Goal: Task Accomplishment & Management: Manage account settings

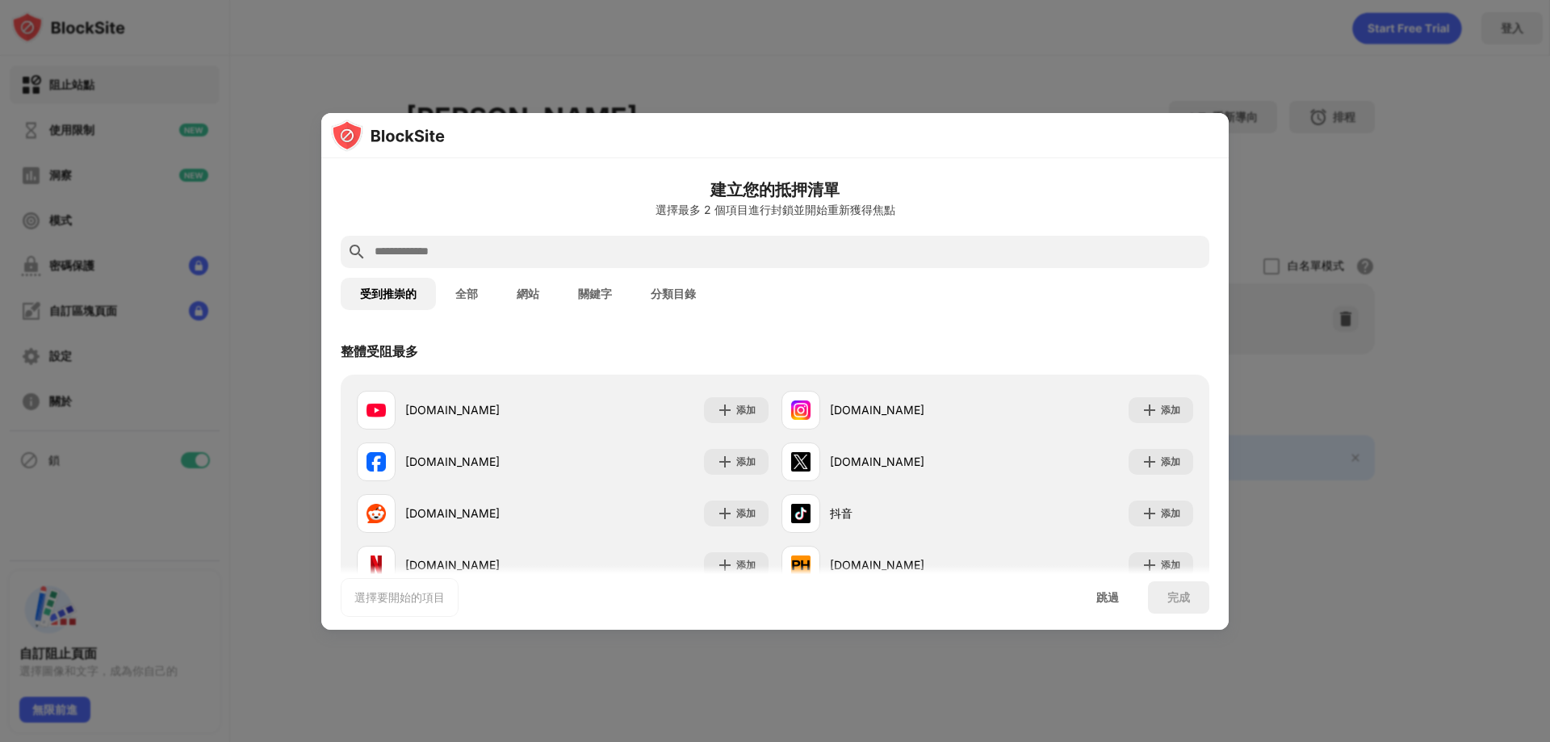
click at [639, 252] on input "text" at bounding box center [788, 251] width 830 height 19
click at [540, 297] on button "網站" at bounding box center [527, 294] width 61 height 32
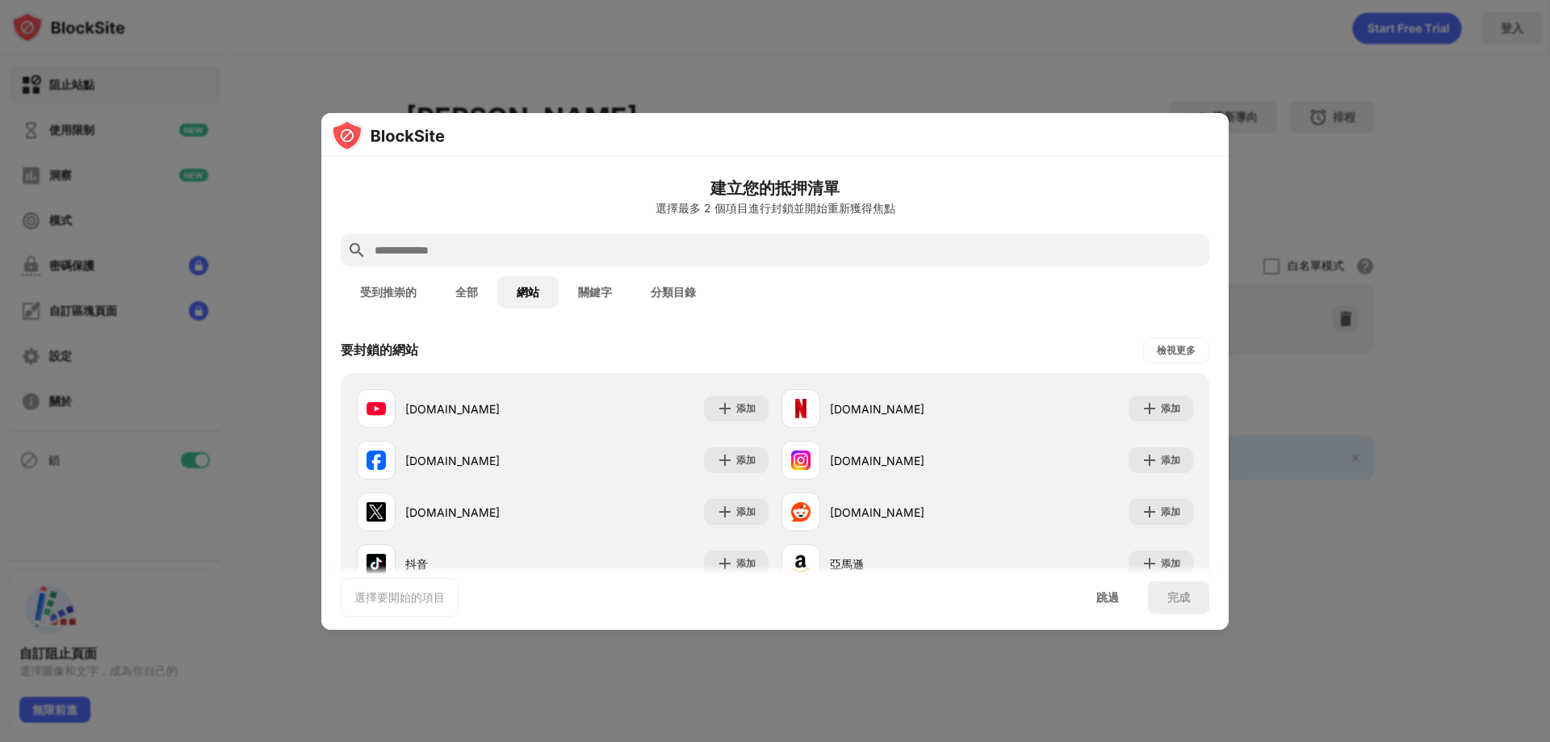
click at [595, 290] on font "關鍵字" at bounding box center [595, 292] width 34 height 13
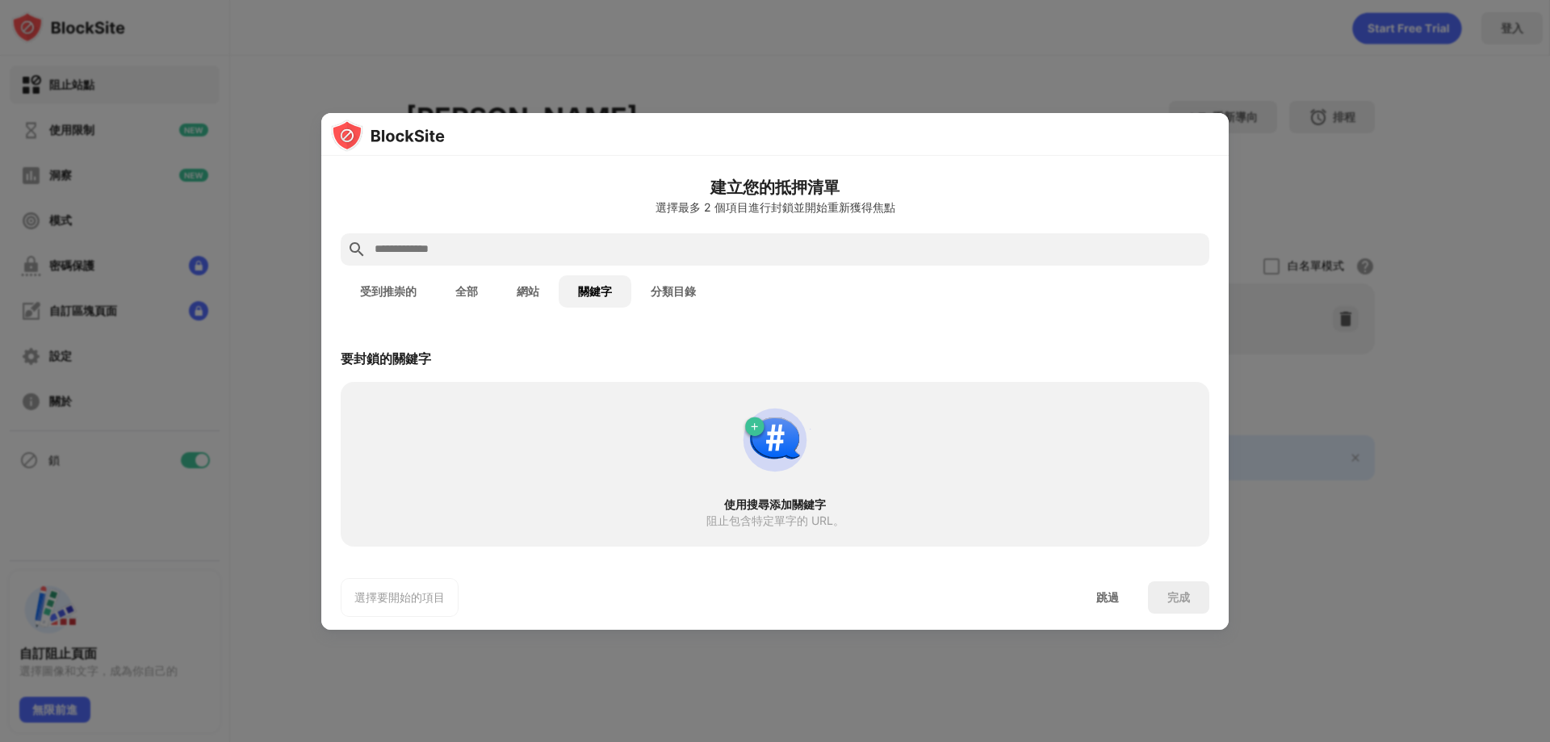
click at [606, 235] on div at bounding box center [775, 249] width 869 height 32
click at [590, 245] on input "text" at bounding box center [788, 249] width 830 height 19
paste input "******"
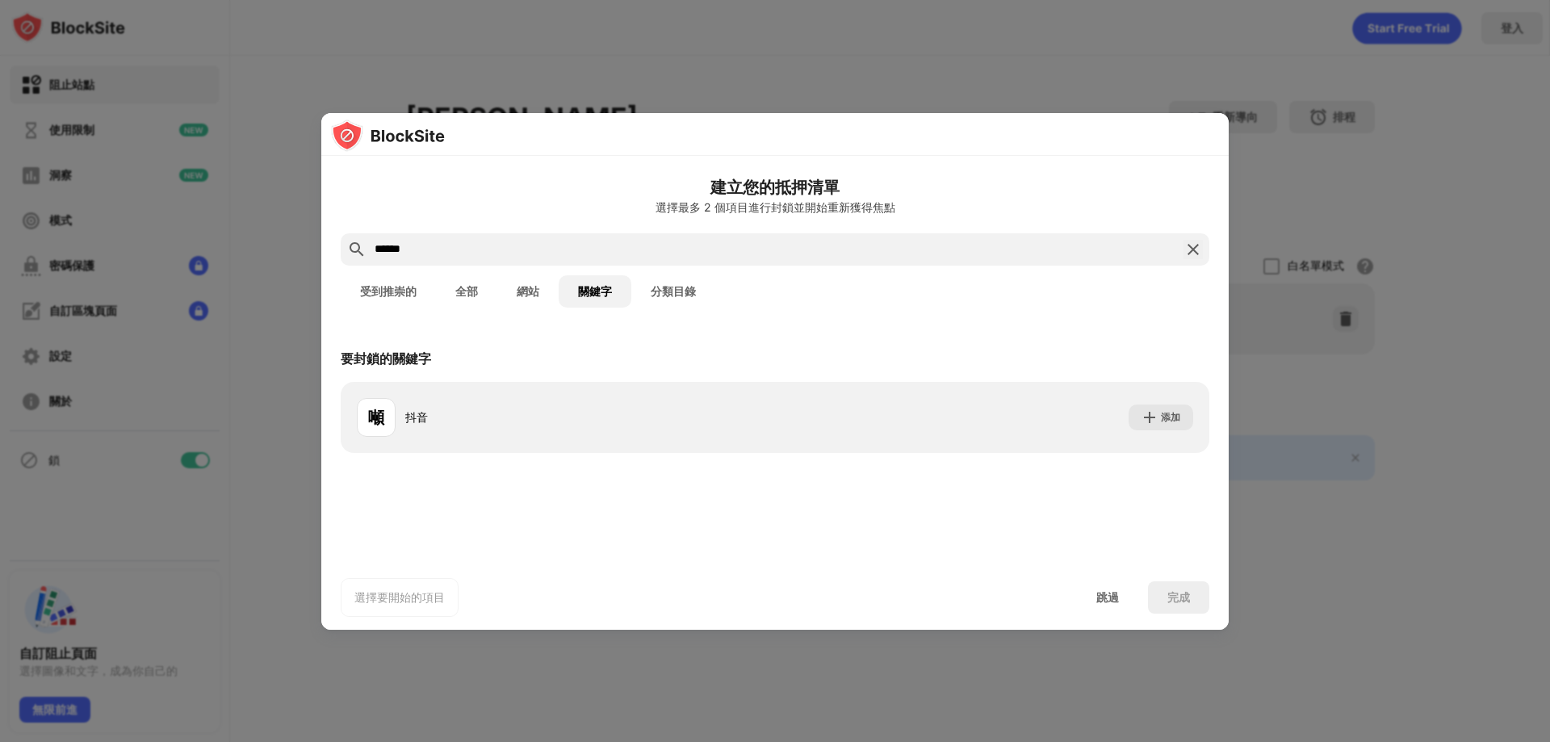
click at [378, 244] on input "******" at bounding box center [775, 249] width 804 height 19
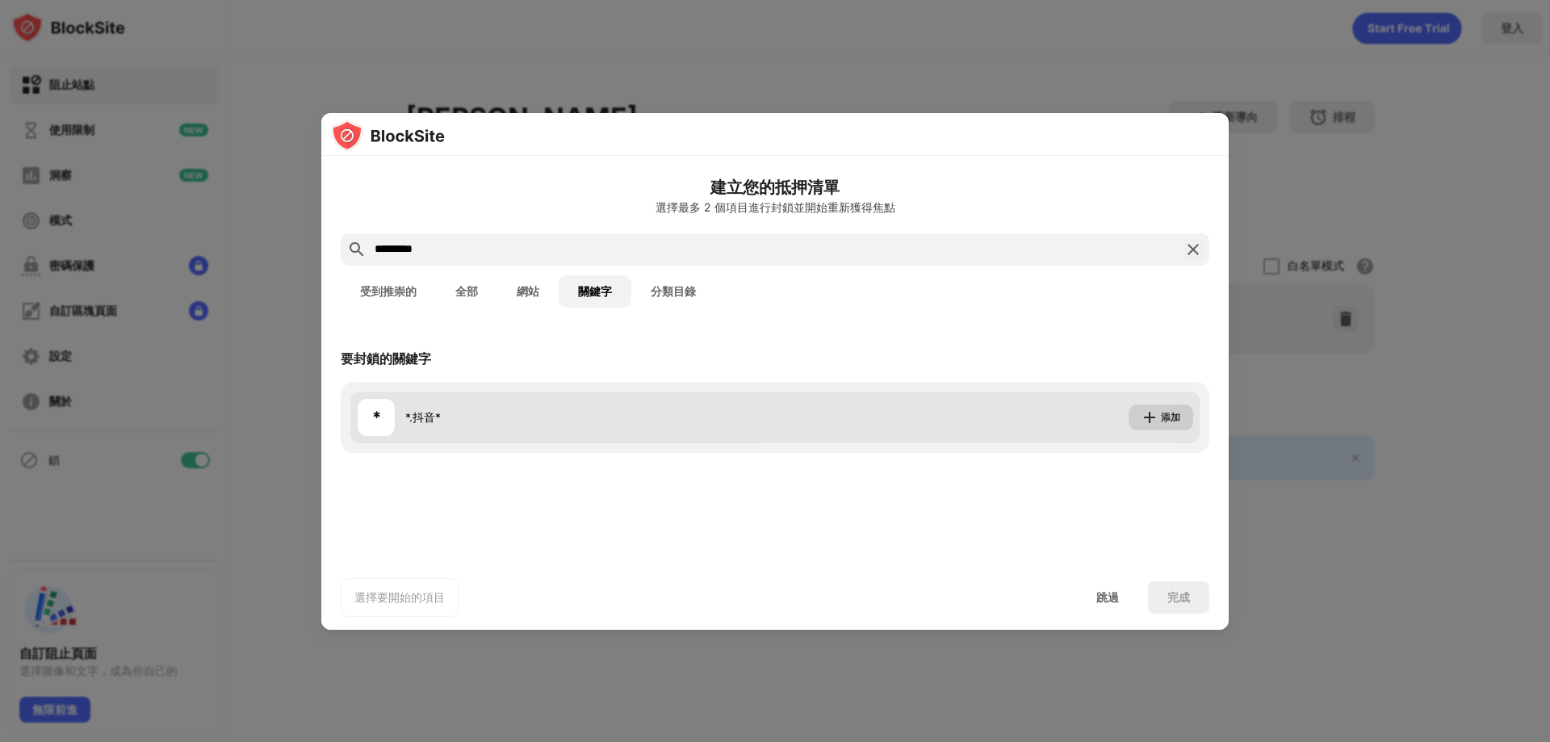
type input "*********"
click at [1151, 417] on img at bounding box center [1150, 417] width 16 height 16
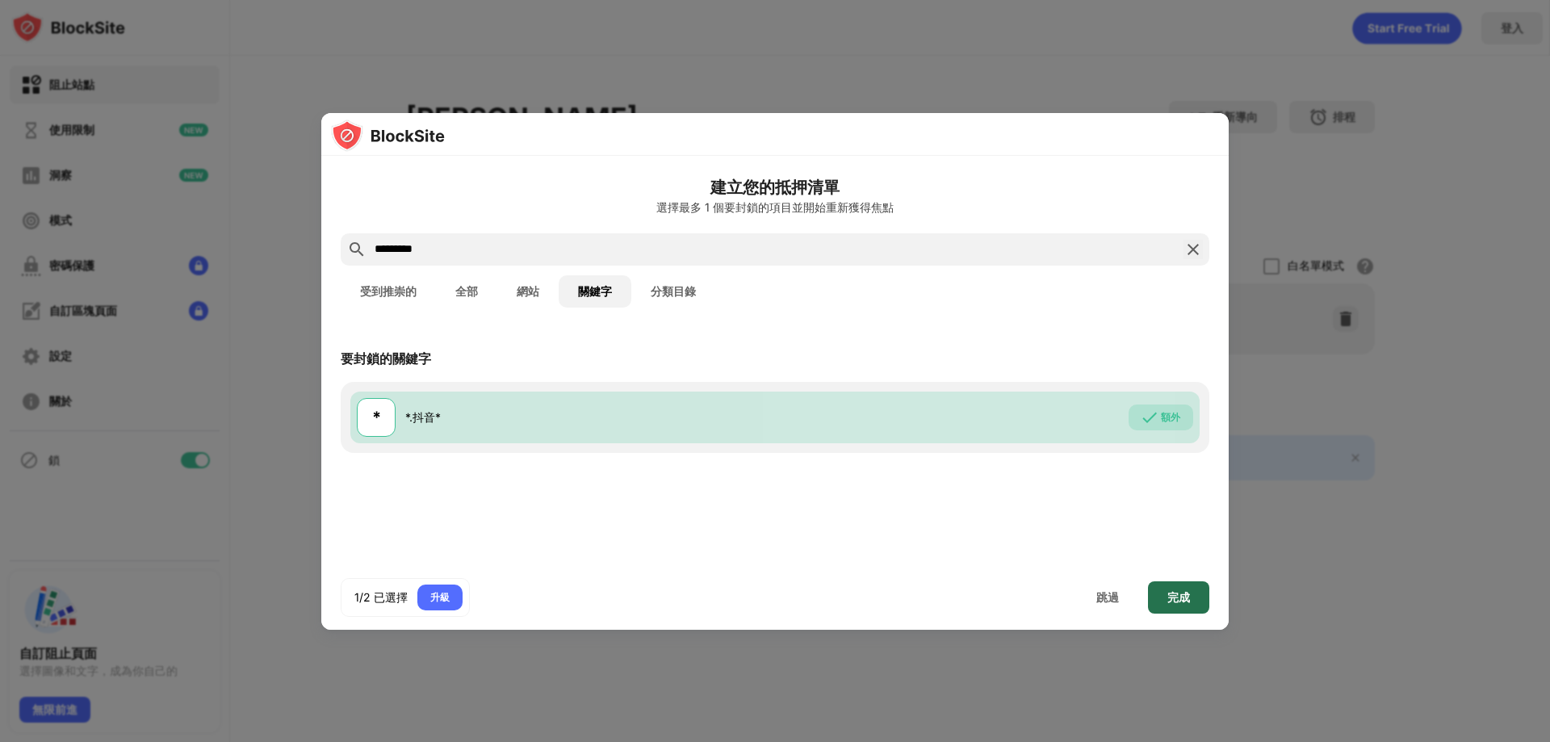
click at [1191, 601] on div "完成" at bounding box center [1178, 597] width 61 height 32
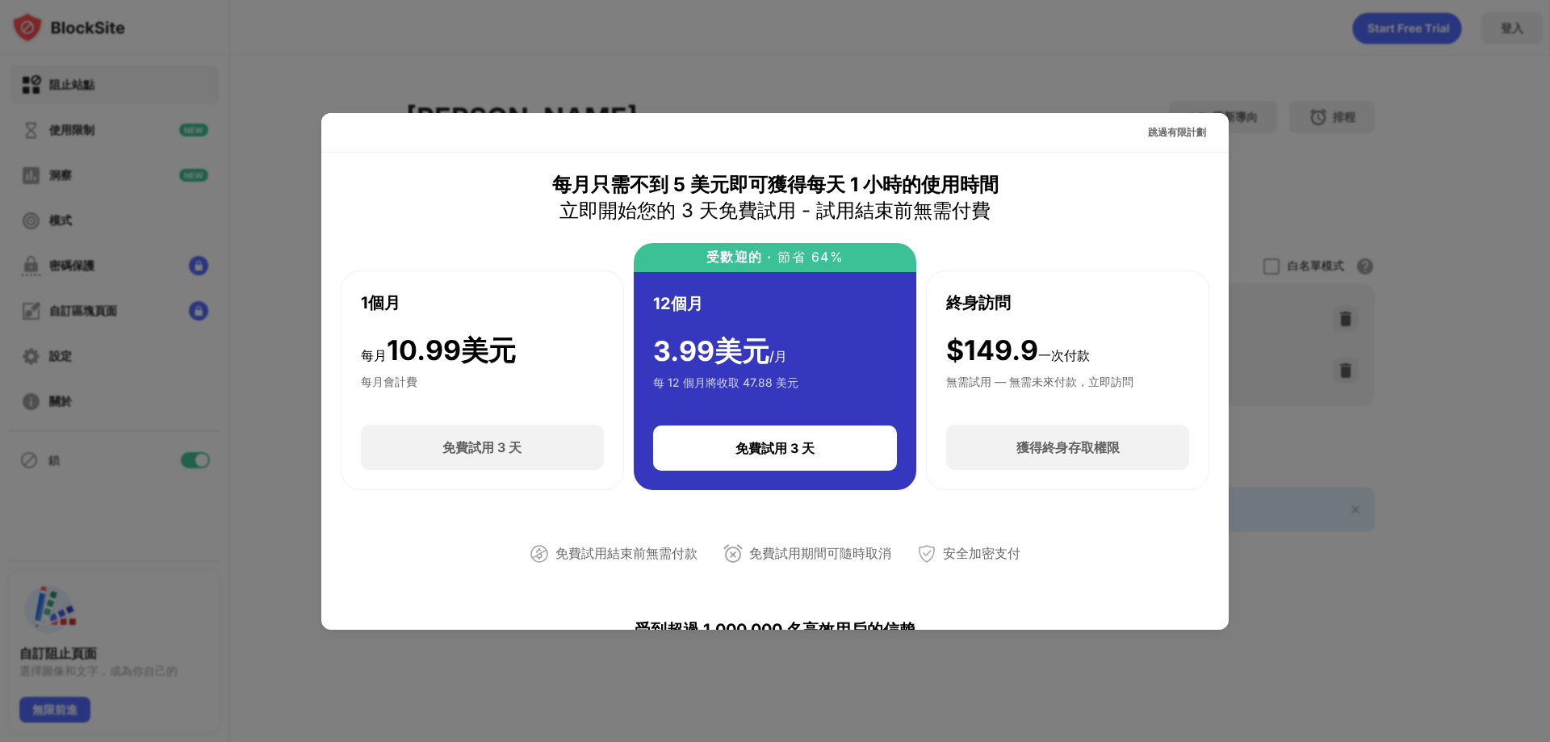
drag, startPoint x: 1176, startPoint y: 130, endPoint x: 1240, endPoint y: 342, distance: 221.0
click at [1240, 741] on div "跳過有限計劃 每月只需​​不到 5 美元即可獲得每天 1 小時的使用時間 立即開始您的 3 天免費試用 - 試用結束前無需付費 1個月 每月 10.99 美元…" at bounding box center [775, 742] width 1550 height 0
click at [1164, 128] on font "跳過有限計劃" at bounding box center [1177, 132] width 58 height 12
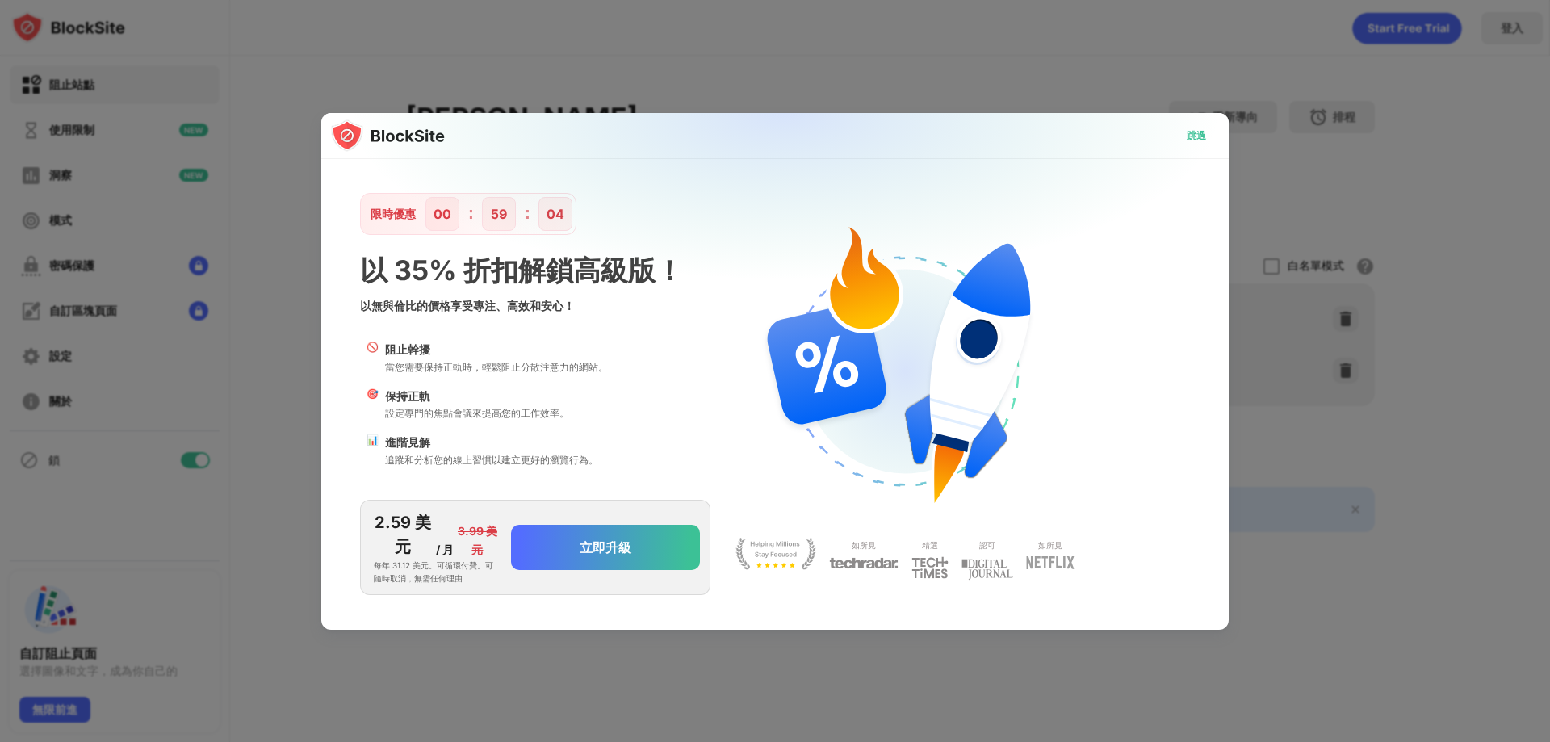
click at [1209, 136] on div "跳過" at bounding box center [1196, 136] width 45 height 26
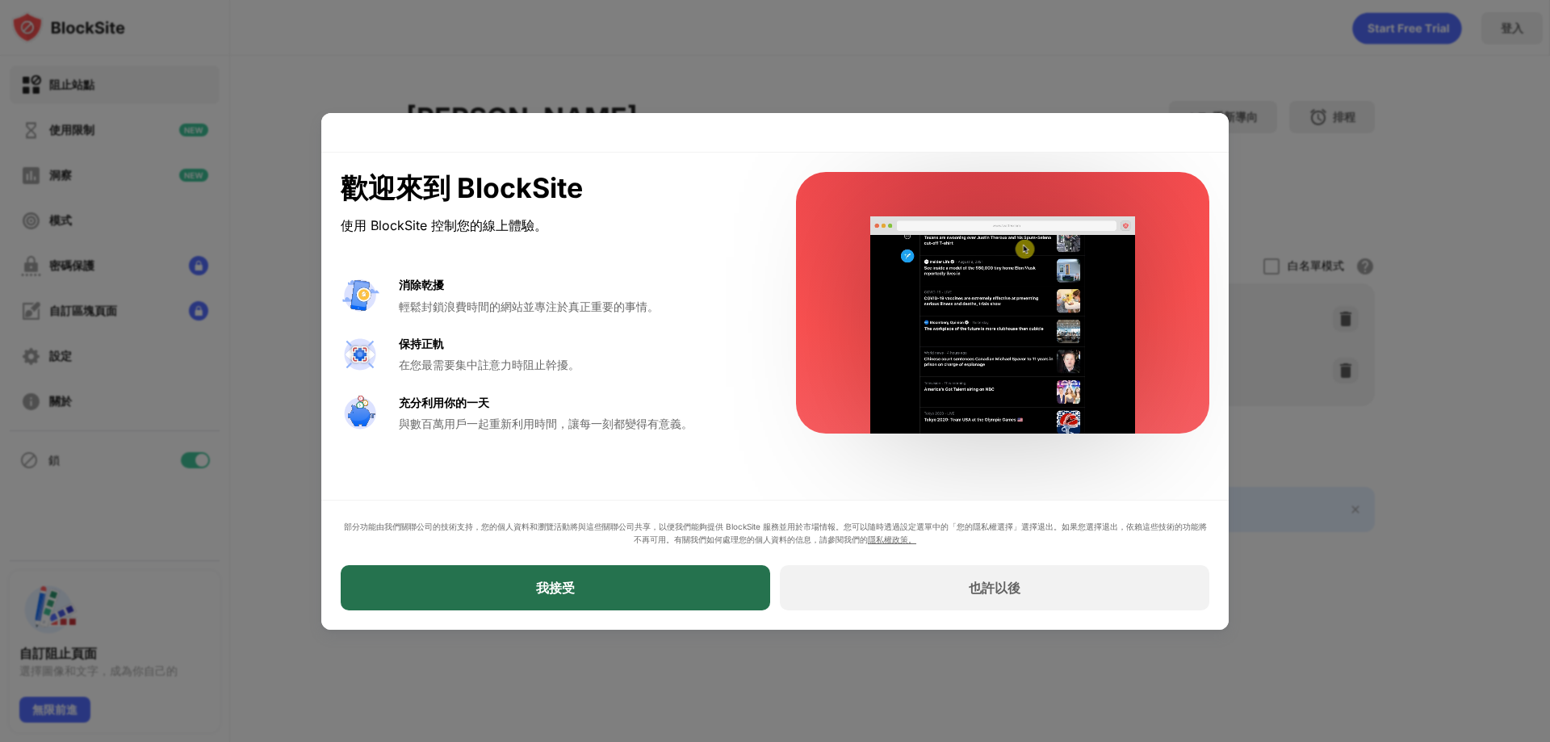
click at [639, 580] on div "我接受" at bounding box center [556, 587] width 430 height 45
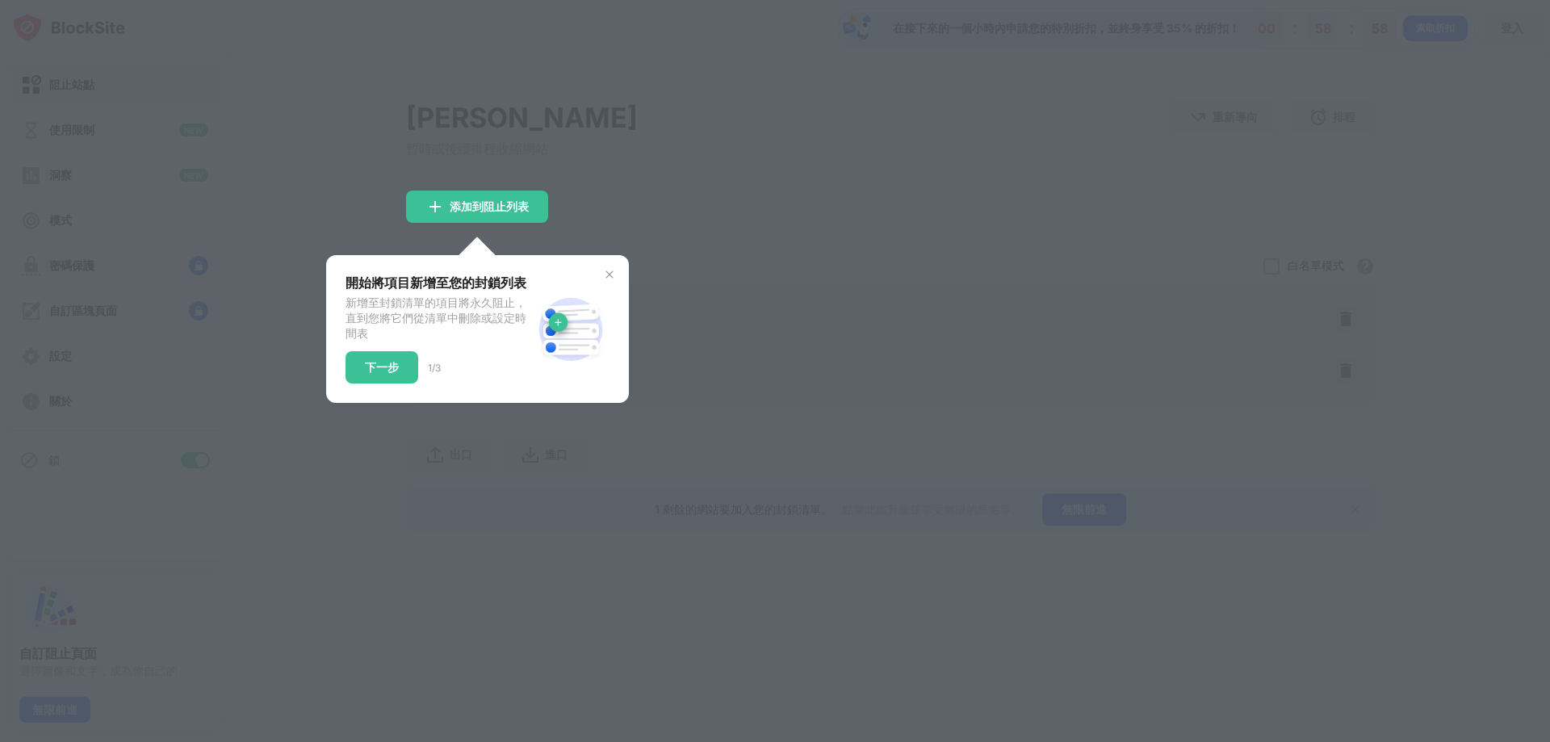
click at [609, 267] on div "開始將項目新增至您的封鎖列表 新增至封鎖清單的項目將永久阻止，直到您將它們從清單中刪除或設定時間表 下一步 1/3" at bounding box center [477, 329] width 303 height 148
click at [399, 372] on div "下一步" at bounding box center [382, 367] width 73 height 32
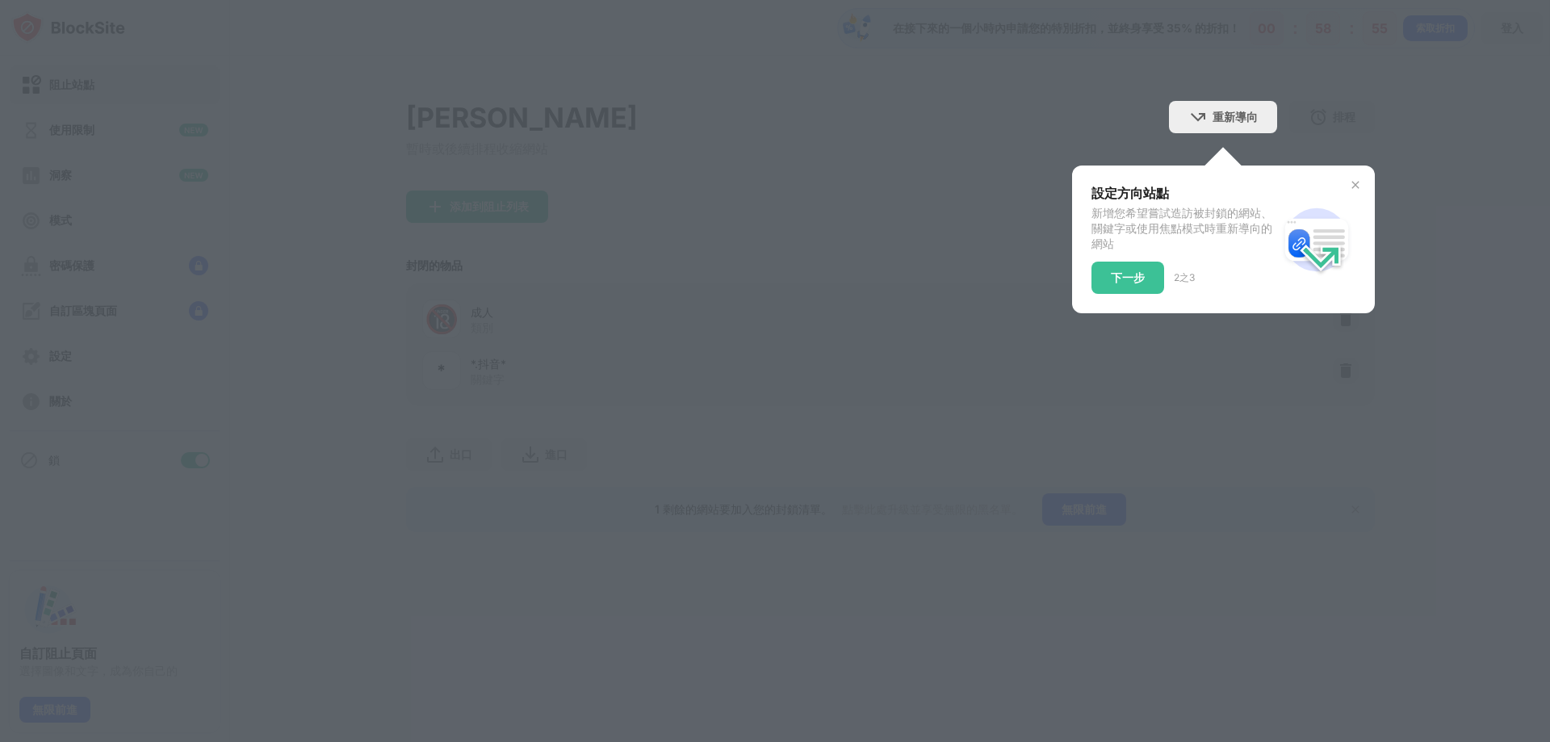
click at [1364, 184] on div "設定方向站點 新增您希望嘗試造訪被封鎖的網站、關鍵字或使用焦點模式時重新導向的網站 下一步 2 之 3" at bounding box center [1223, 240] width 303 height 148
click at [1139, 280] on font "下一步" at bounding box center [1128, 277] width 34 height 14
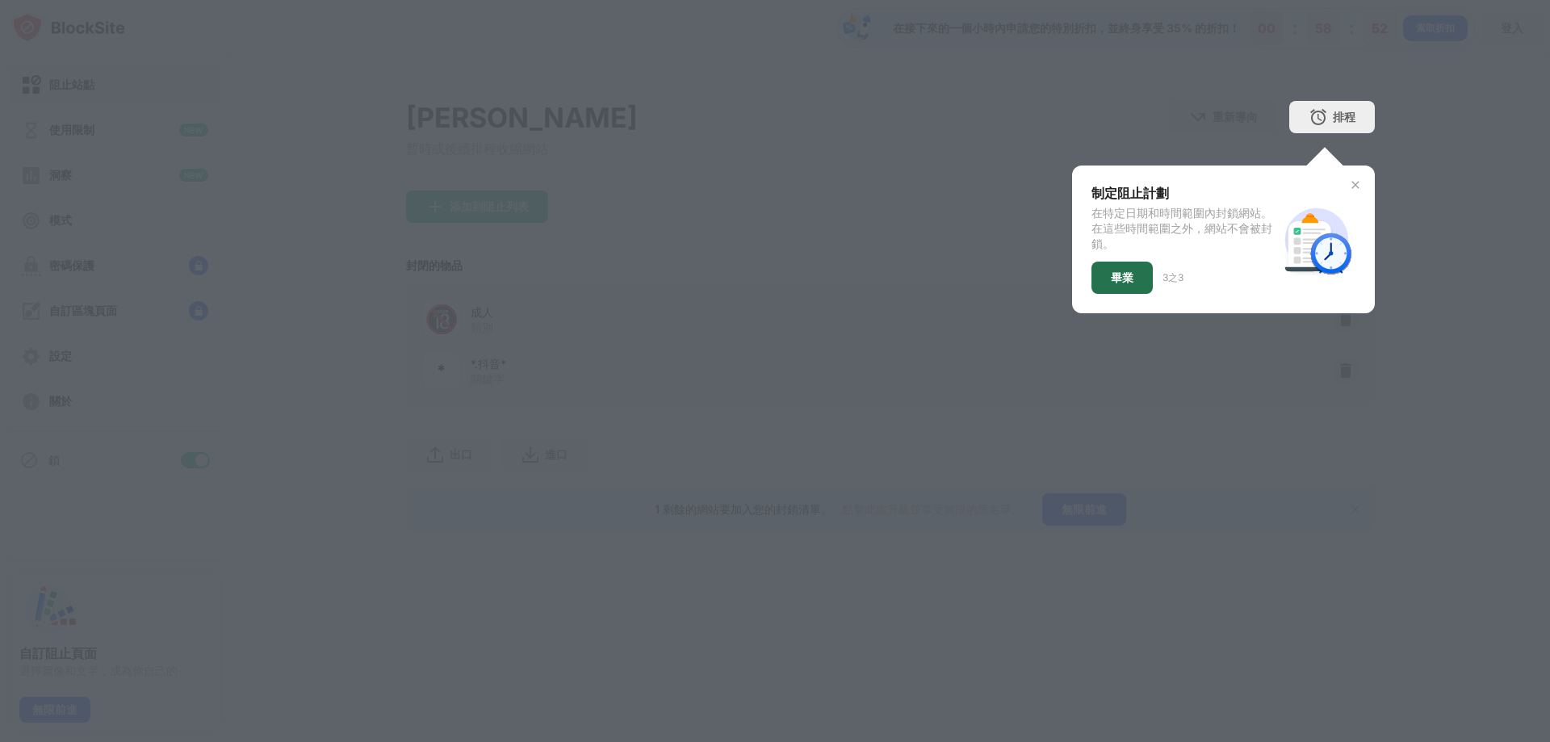
click at [1140, 272] on div "畢業" at bounding box center [1122, 278] width 61 height 32
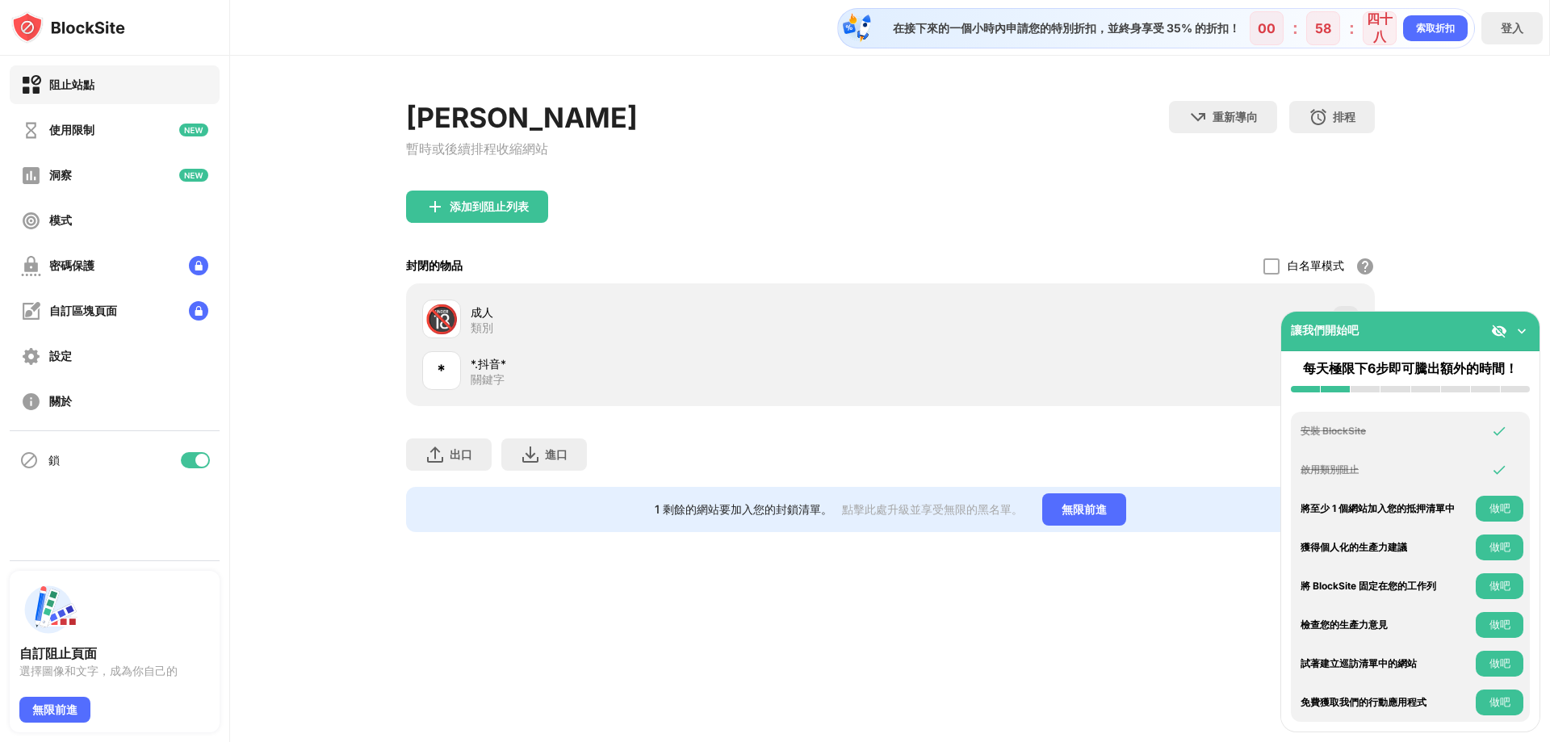
click at [1524, 328] on img at bounding box center [1522, 331] width 16 height 16
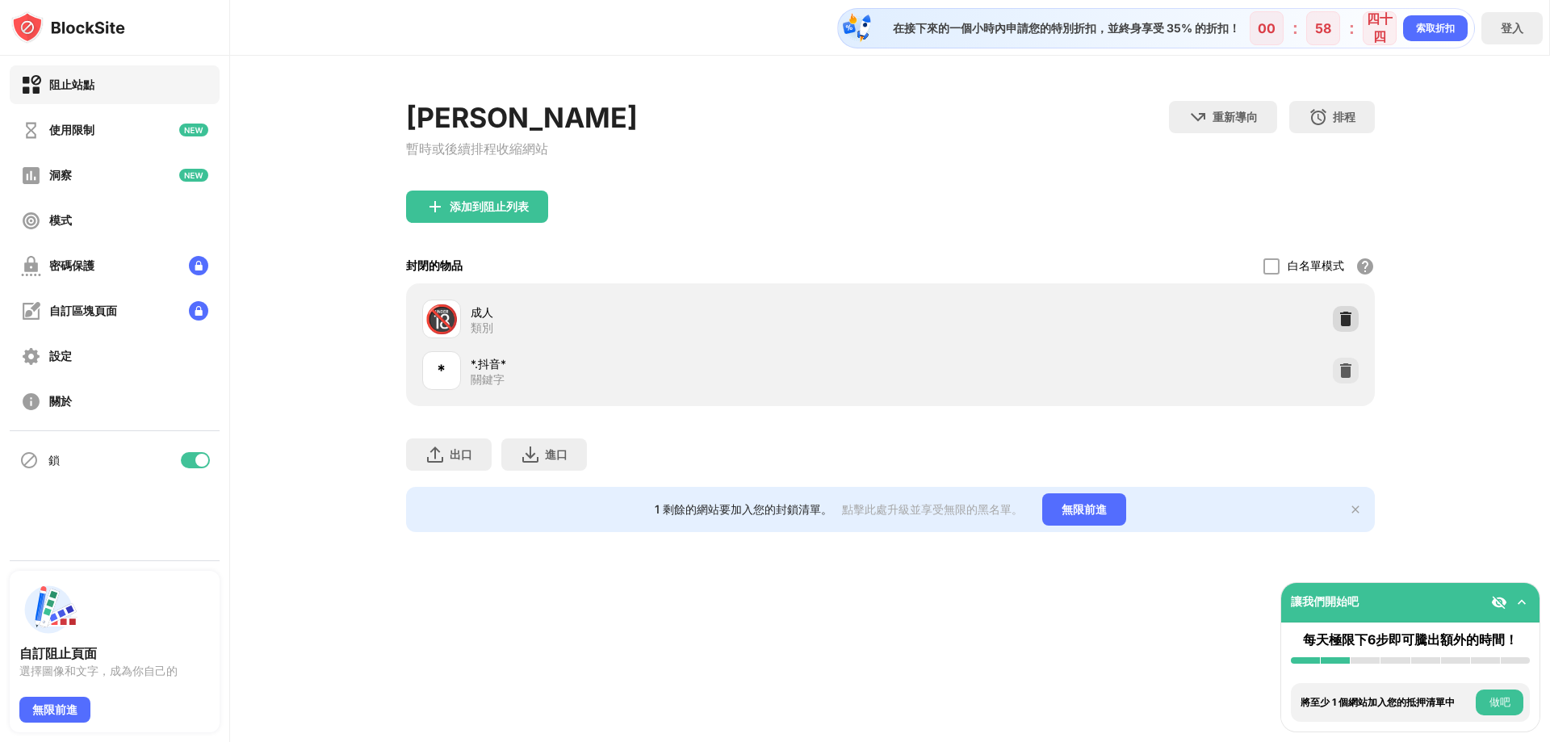
click at [1345, 324] on img at bounding box center [1346, 319] width 16 height 16
